Goal: Transaction & Acquisition: Book appointment/travel/reservation

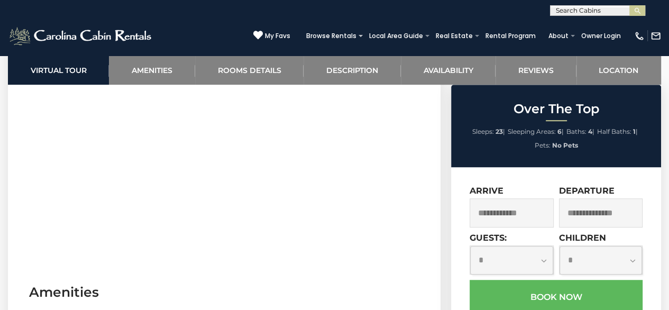
scroll to position [389, 0]
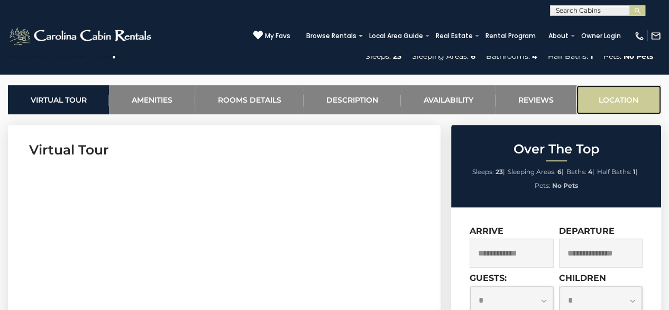
click at [617, 102] on link "Location" at bounding box center [618, 99] width 85 height 29
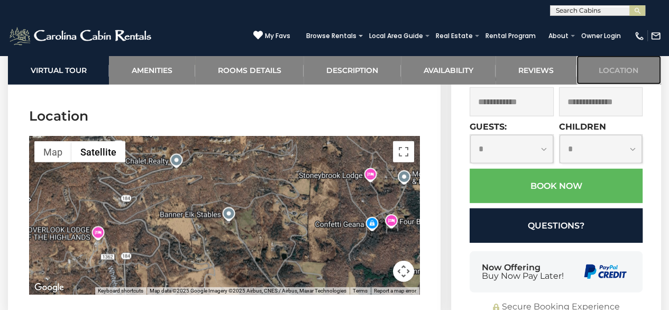
scroll to position [2589, 0]
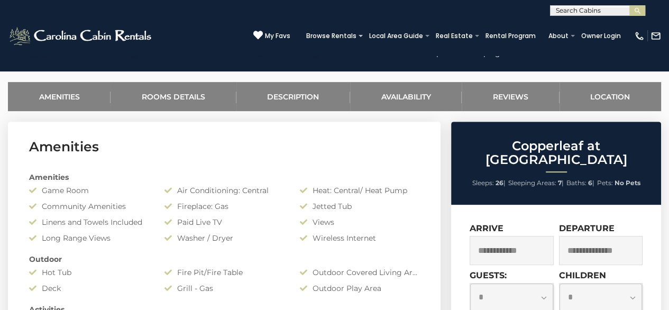
scroll to position [197, 0]
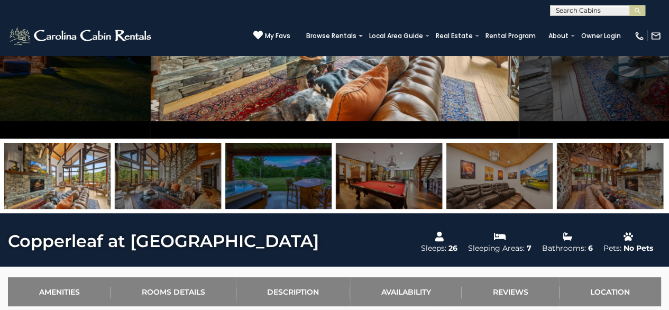
click at [285, 195] on img at bounding box center [278, 176] width 106 height 66
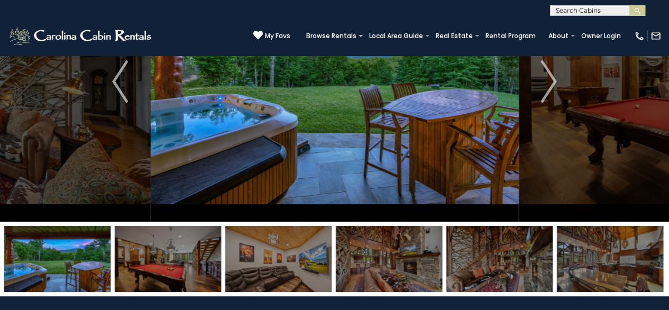
scroll to position [91, 0]
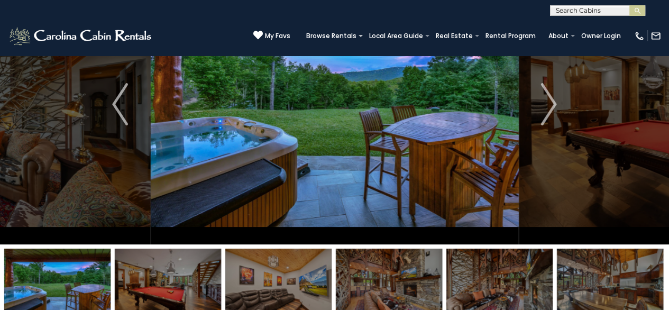
click at [289, 280] on img at bounding box center [278, 282] width 106 height 66
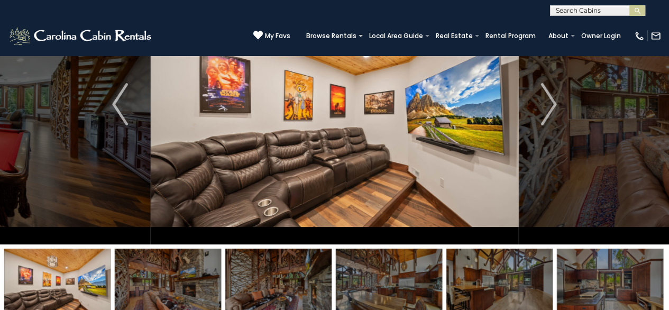
click at [193, 279] on img at bounding box center [168, 282] width 106 height 66
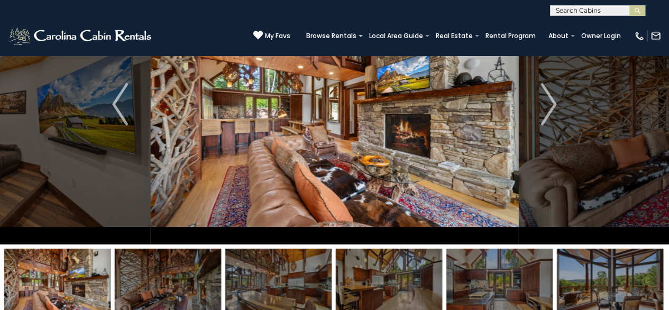
click at [193, 278] on img at bounding box center [168, 282] width 106 height 66
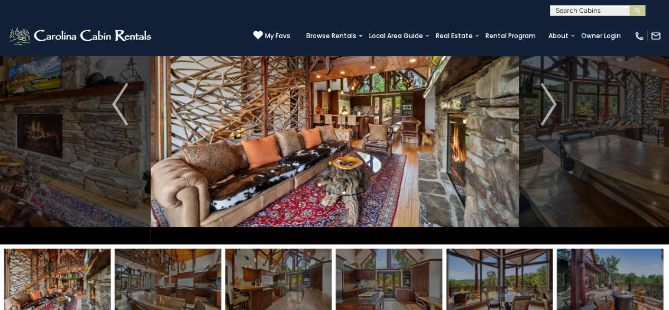
click at [192, 277] on img at bounding box center [168, 282] width 106 height 66
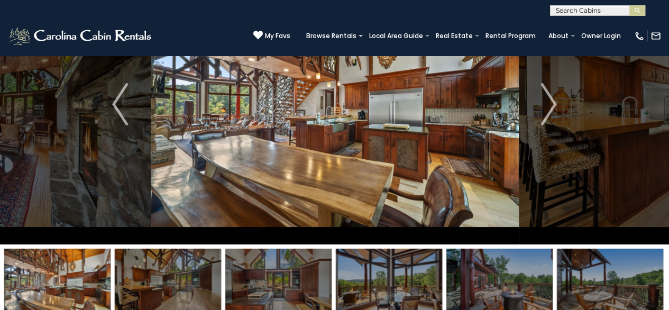
click at [192, 277] on img at bounding box center [168, 282] width 106 height 66
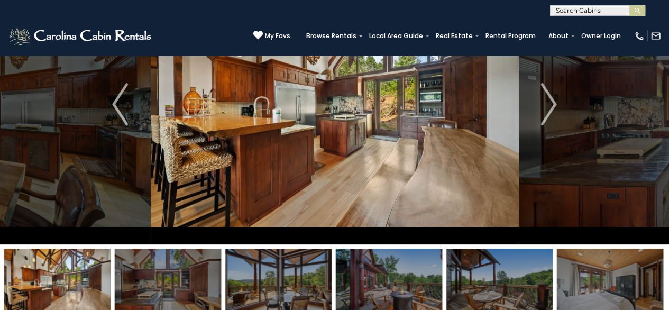
click at [192, 277] on img at bounding box center [168, 282] width 106 height 66
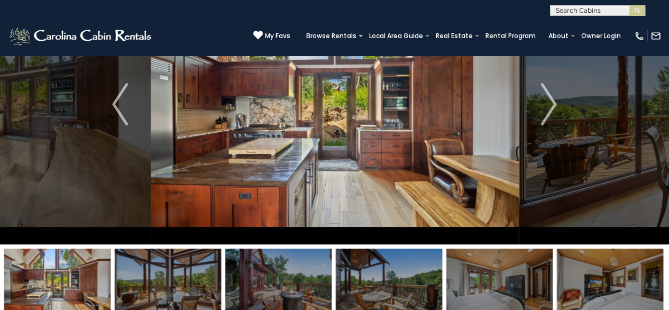
click at [192, 277] on img at bounding box center [168, 282] width 106 height 66
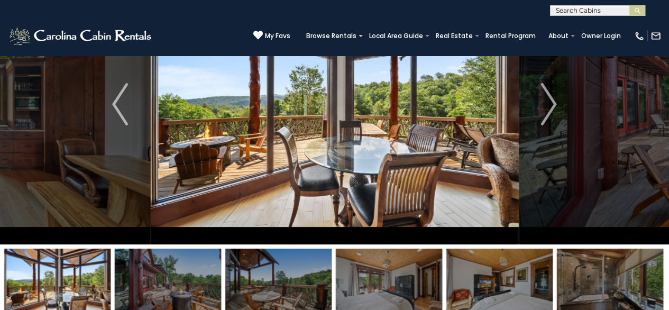
click at [192, 277] on img at bounding box center [168, 282] width 106 height 66
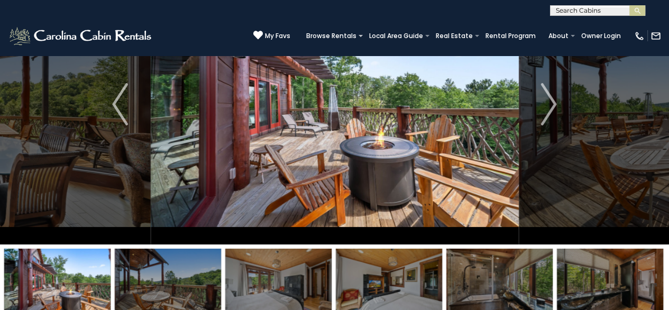
click at [192, 277] on img at bounding box center [168, 282] width 106 height 66
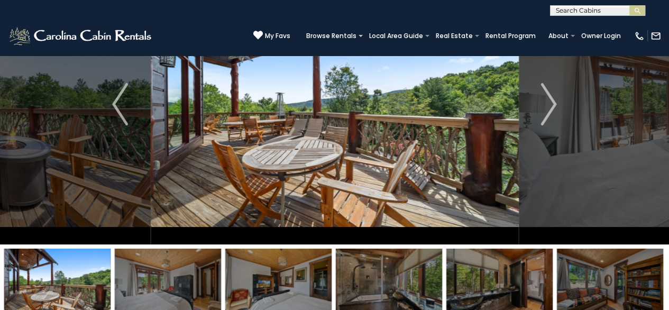
click at [191, 277] on img at bounding box center [168, 282] width 106 height 66
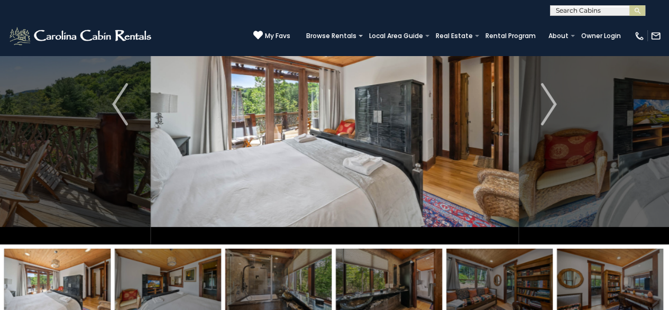
click at [191, 277] on img at bounding box center [168, 282] width 106 height 66
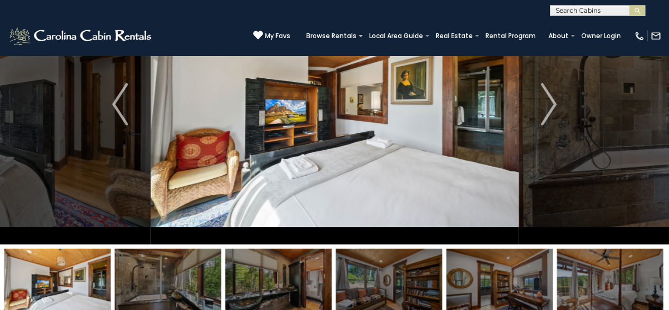
click at [191, 277] on img at bounding box center [168, 282] width 106 height 66
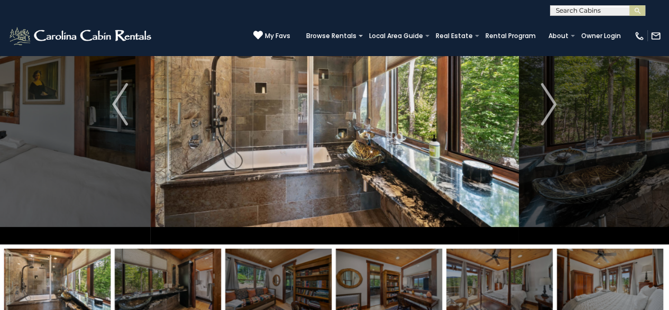
click at [191, 277] on img at bounding box center [168, 282] width 106 height 66
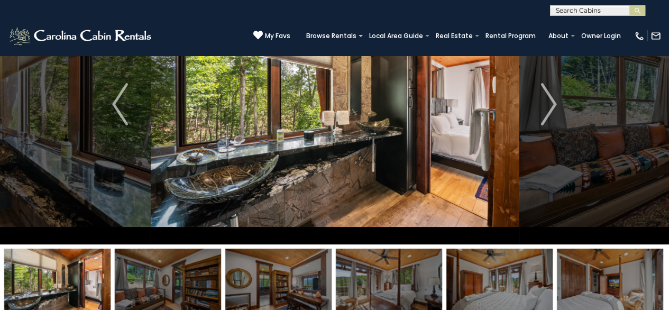
click at [191, 277] on img at bounding box center [168, 282] width 106 height 66
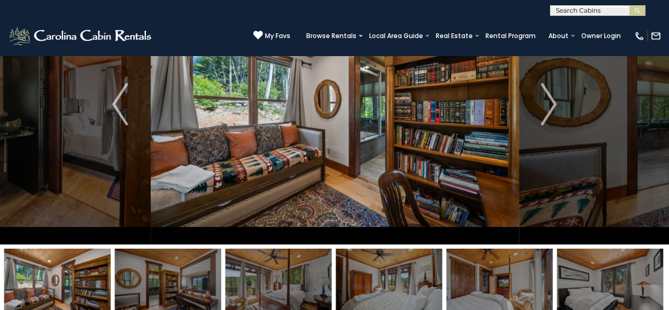
click at [191, 277] on img at bounding box center [168, 282] width 106 height 66
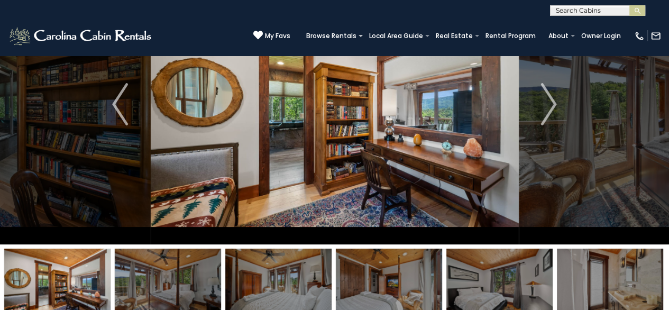
click at [191, 277] on img at bounding box center [168, 282] width 106 height 66
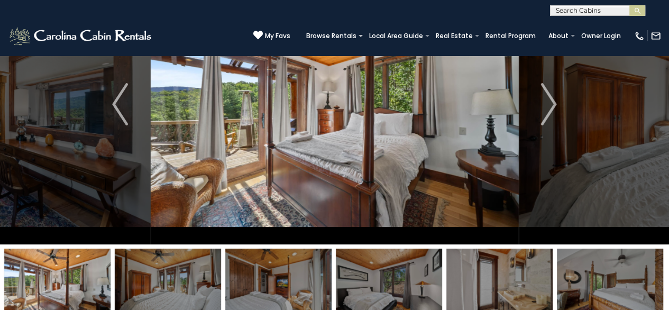
click at [191, 277] on img at bounding box center [168, 282] width 106 height 66
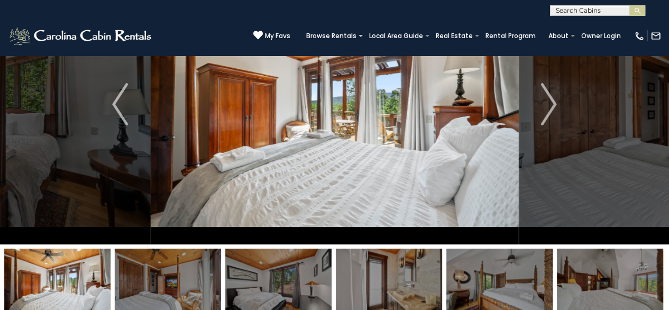
click at [191, 277] on img at bounding box center [168, 282] width 106 height 66
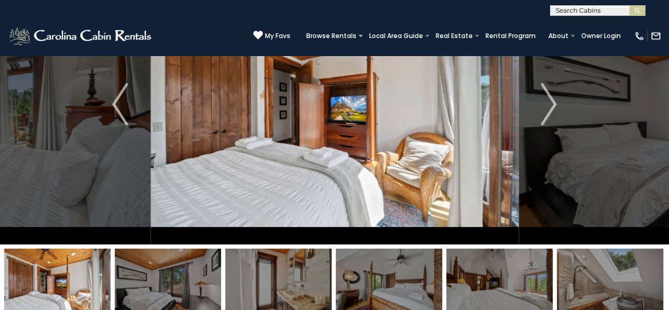
click at [190, 276] on img at bounding box center [168, 282] width 106 height 66
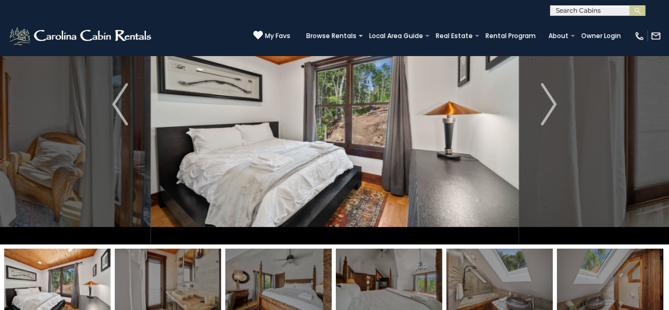
click at [190, 276] on img at bounding box center [168, 282] width 106 height 66
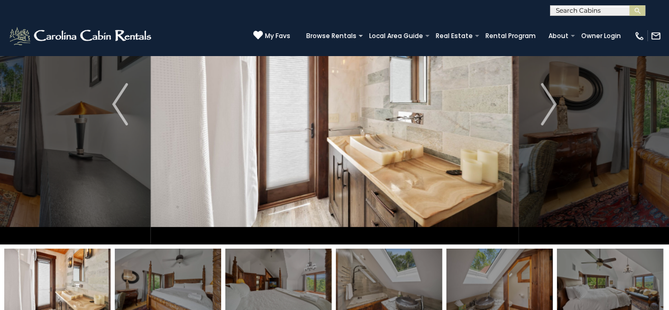
click at [190, 276] on img at bounding box center [168, 282] width 106 height 66
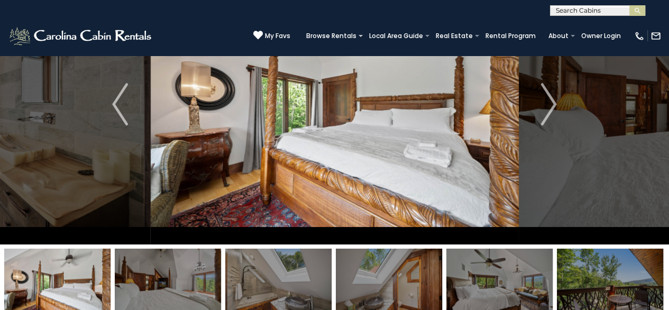
click at [190, 276] on img at bounding box center [168, 282] width 106 height 66
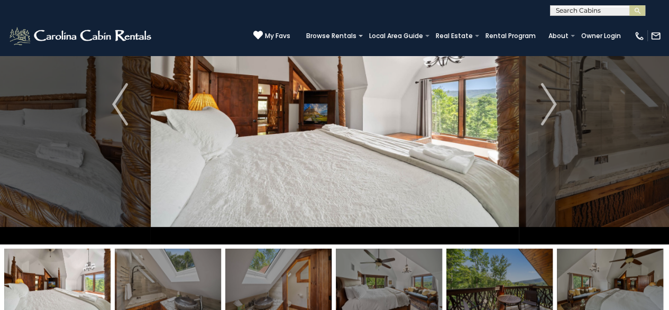
click at [190, 276] on img at bounding box center [168, 282] width 106 height 66
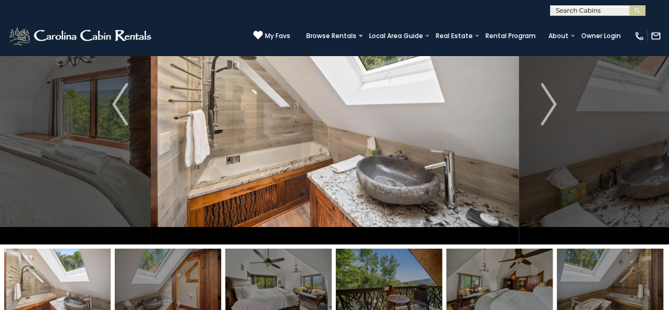
click at [190, 276] on img at bounding box center [168, 282] width 106 height 66
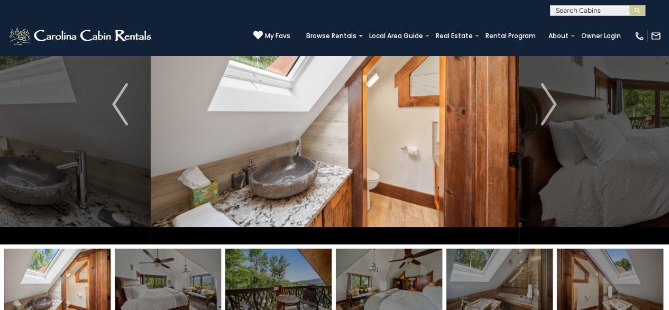
click at [190, 276] on img at bounding box center [168, 282] width 106 height 66
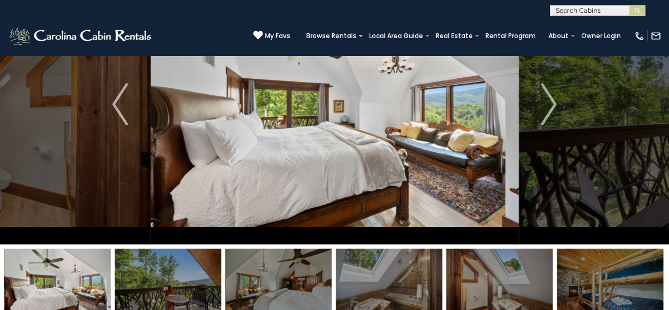
click at [190, 276] on img at bounding box center [168, 282] width 106 height 66
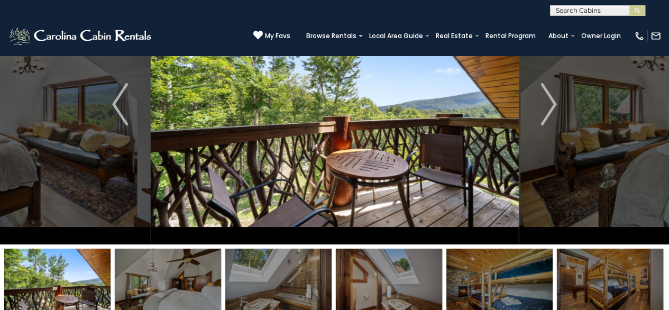
click at [190, 276] on img at bounding box center [168, 282] width 106 height 66
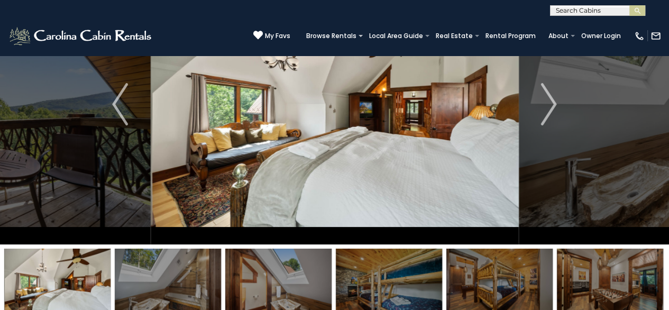
click at [190, 276] on img at bounding box center [168, 282] width 106 height 66
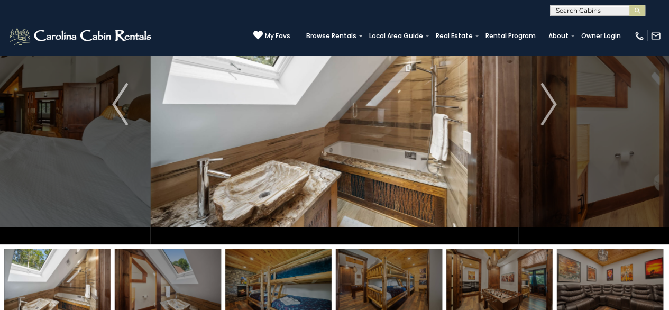
click at [190, 276] on img at bounding box center [168, 282] width 106 height 66
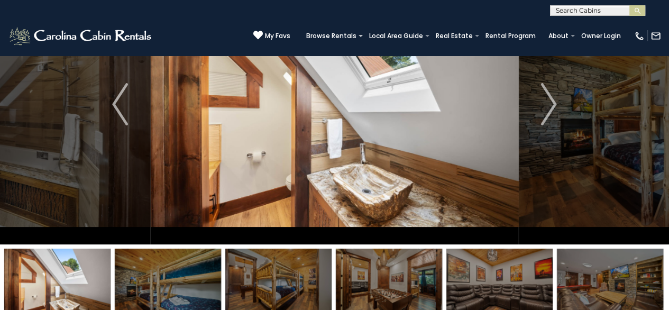
click at [190, 276] on img at bounding box center [168, 282] width 106 height 66
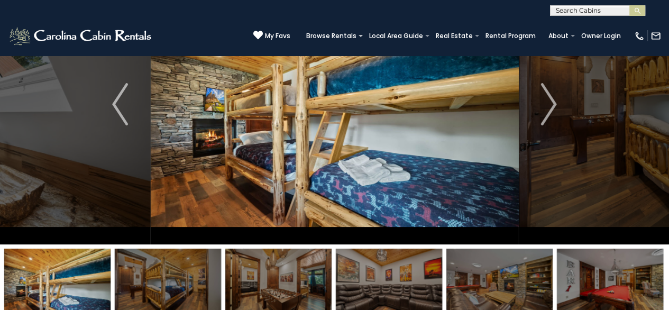
click at [190, 276] on img at bounding box center [168, 282] width 106 height 66
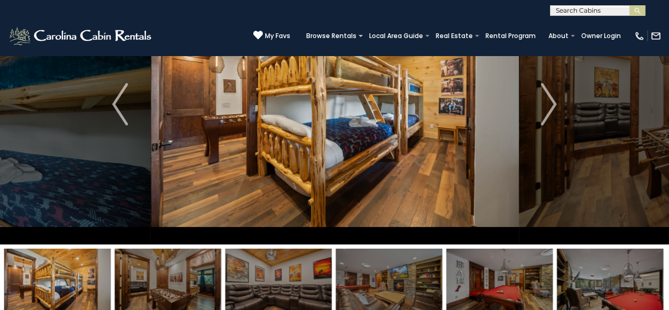
click at [190, 276] on img at bounding box center [168, 282] width 106 height 66
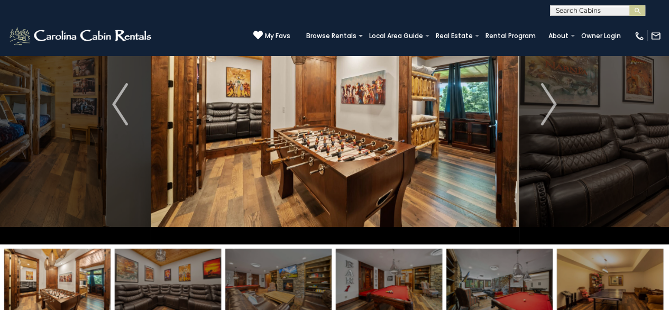
click at [190, 276] on img at bounding box center [168, 282] width 106 height 66
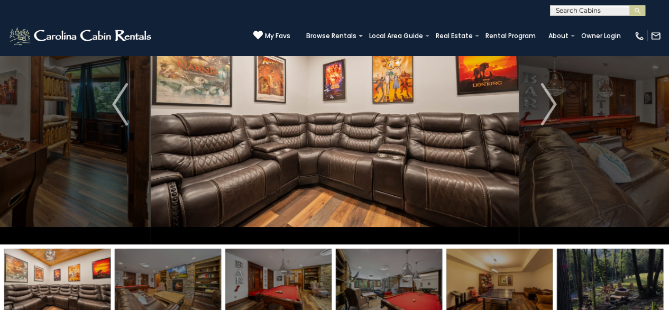
click at [190, 276] on img at bounding box center [168, 282] width 106 height 66
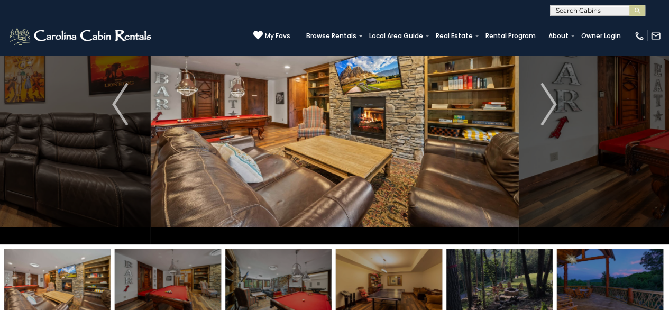
click at [190, 276] on img at bounding box center [168, 282] width 106 height 66
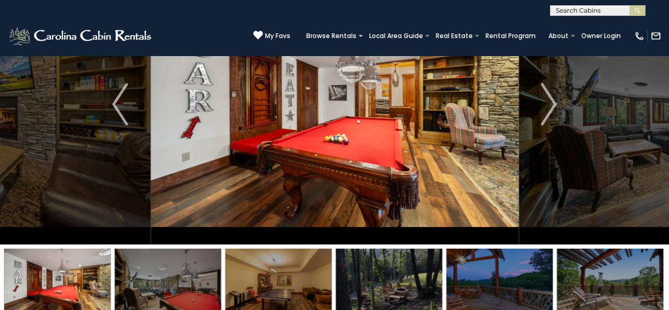
click at [190, 276] on img at bounding box center [168, 282] width 106 height 66
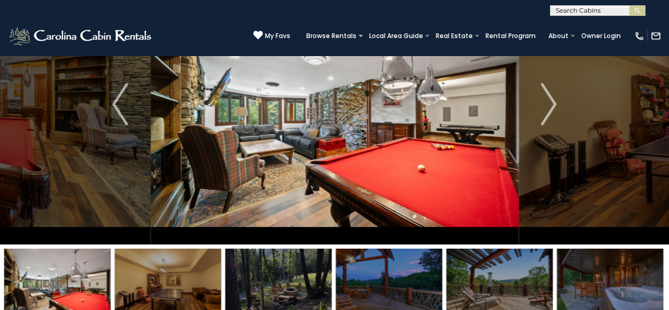
click at [190, 276] on img at bounding box center [168, 282] width 106 height 66
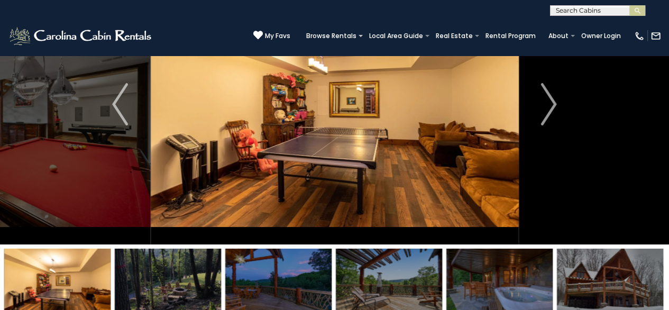
click at [190, 276] on img at bounding box center [168, 282] width 106 height 66
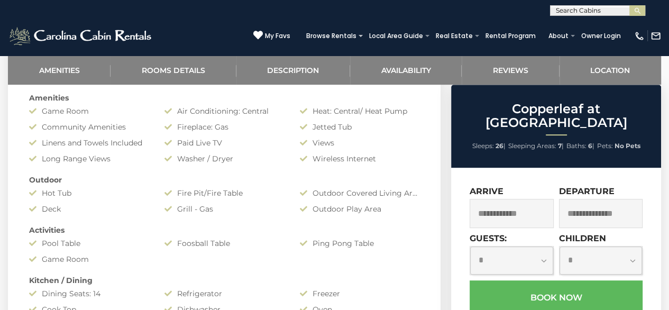
scroll to position [635, 0]
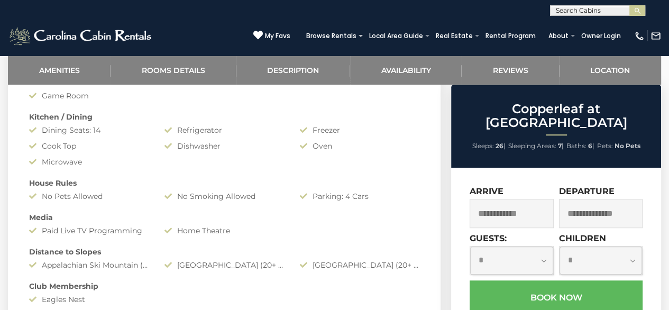
click at [484, 199] on input "text" at bounding box center [512, 213] width 84 height 29
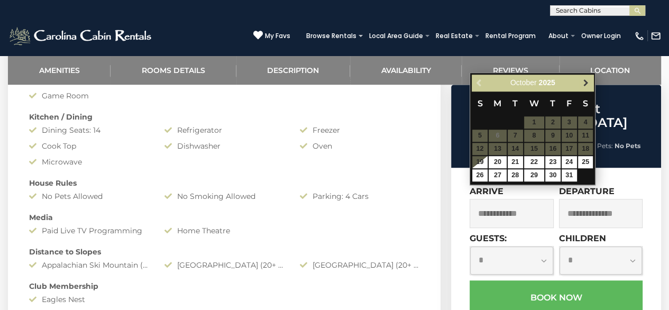
click at [588, 84] on span "Next" at bounding box center [586, 83] width 8 height 8
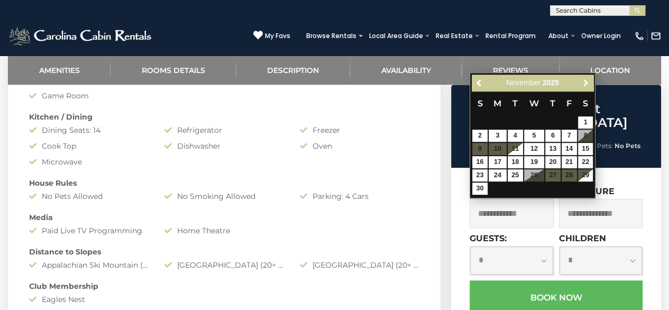
click at [588, 84] on span "Next" at bounding box center [586, 83] width 8 height 8
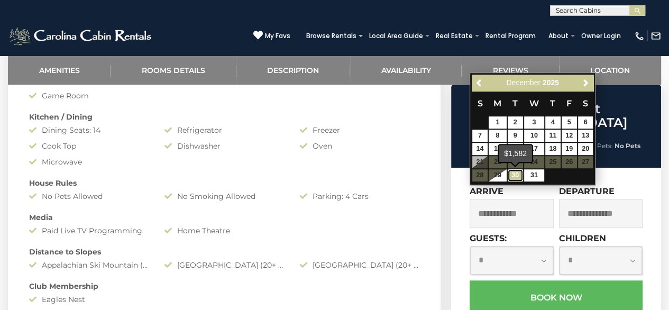
click at [516, 176] on link "30" at bounding box center [515, 175] width 15 height 12
type input "**********"
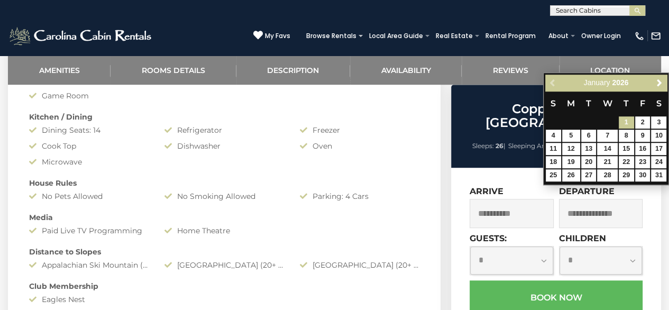
click at [413, 178] on div "House Rules" at bounding box center [224, 183] width 406 height 11
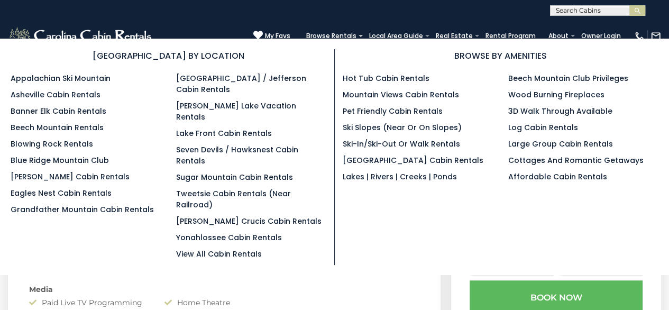
scroll to position [476, 0]
